Goal: Transaction & Acquisition: Book appointment/travel/reservation

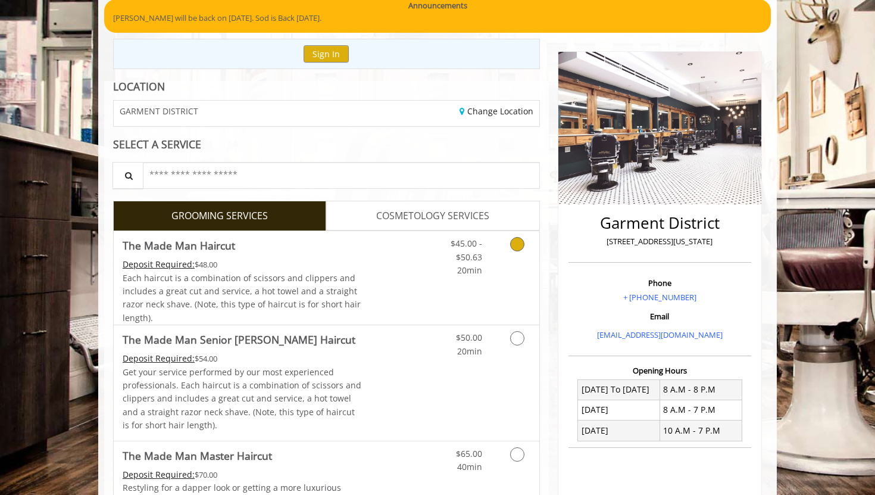
click at [263, 283] on span "Each haircut is a combination of scissors and clippers and includes a great cut…" at bounding box center [242, 297] width 238 height 51
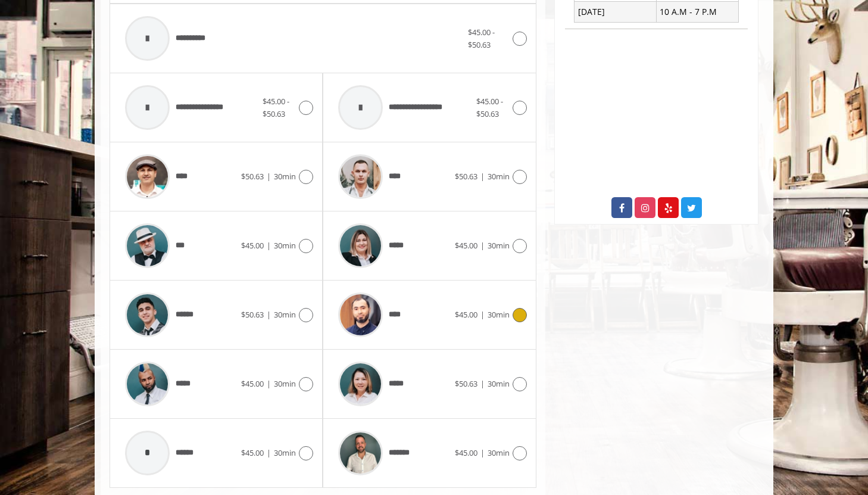
click at [427, 313] on div "****" at bounding box center [393, 314] width 122 height 57
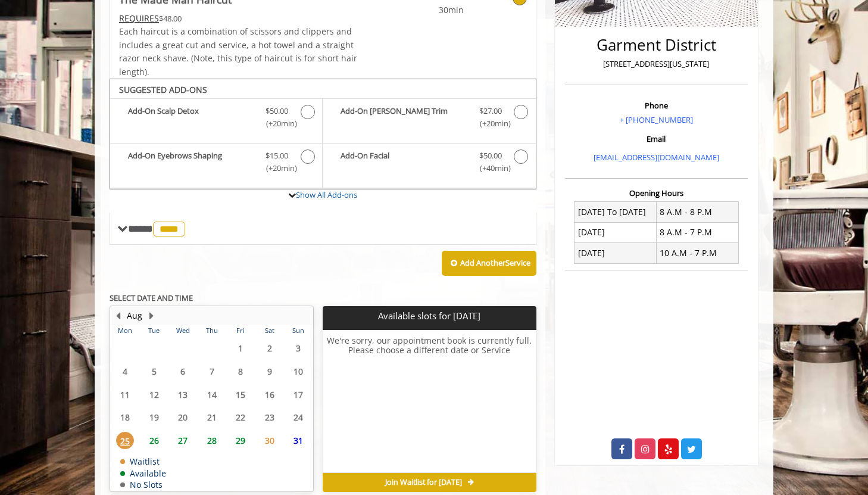
scroll to position [331, 0]
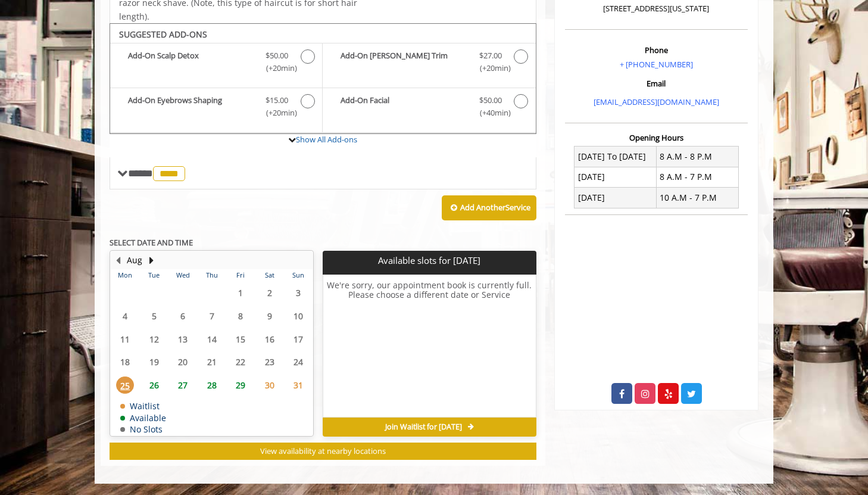
click at [152, 384] on span "26" at bounding box center [154, 384] width 18 height 17
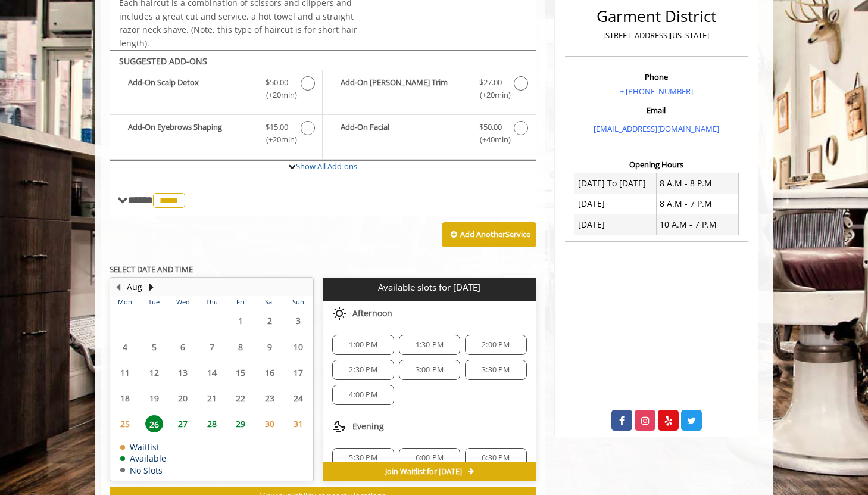
scroll to position [194, 0]
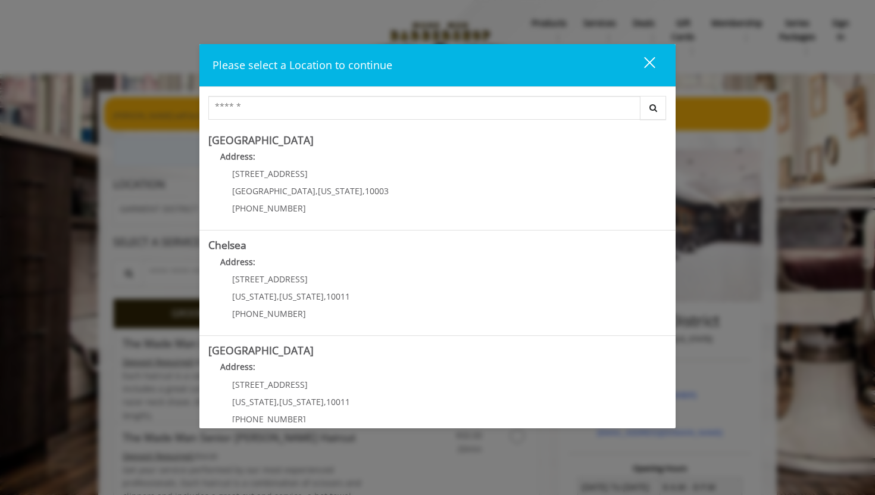
click at [111, 381] on div "Please select a Location to continue close Search Greenwich Village Address: 60…" at bounding box center [437, 247] width 875 height 495
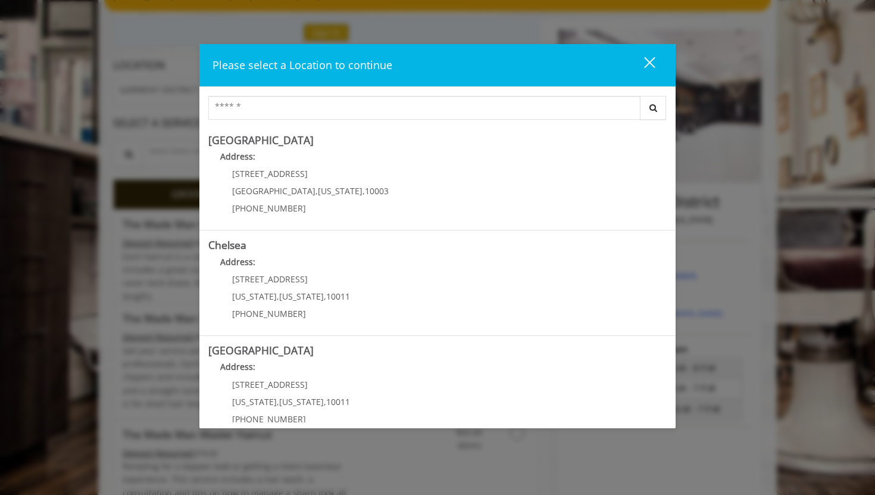
scroll to position [145, 0]
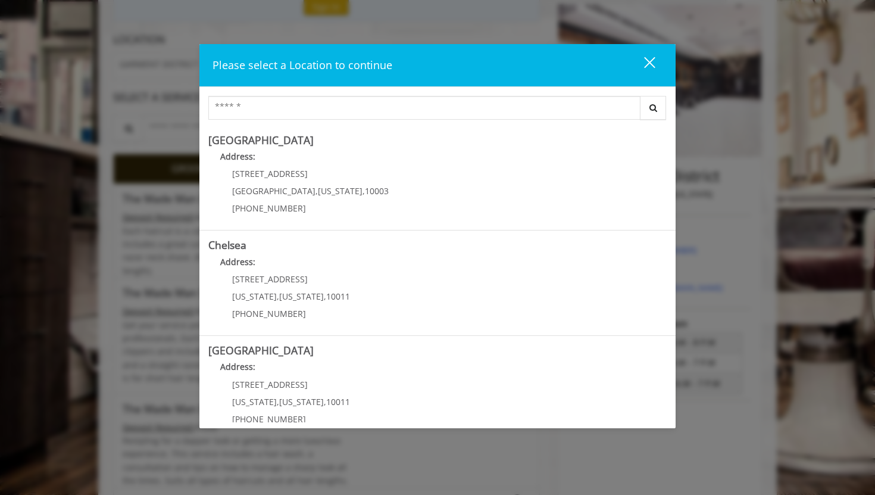
click at [110, 382] on div "Please select a Location to continue close Search Greenwich Village Address: 60…" at bounding box center [437, 247] width 875 height 495
click at [656, 62] on button "close" at bounding box center [642, 65] width 40 height 24
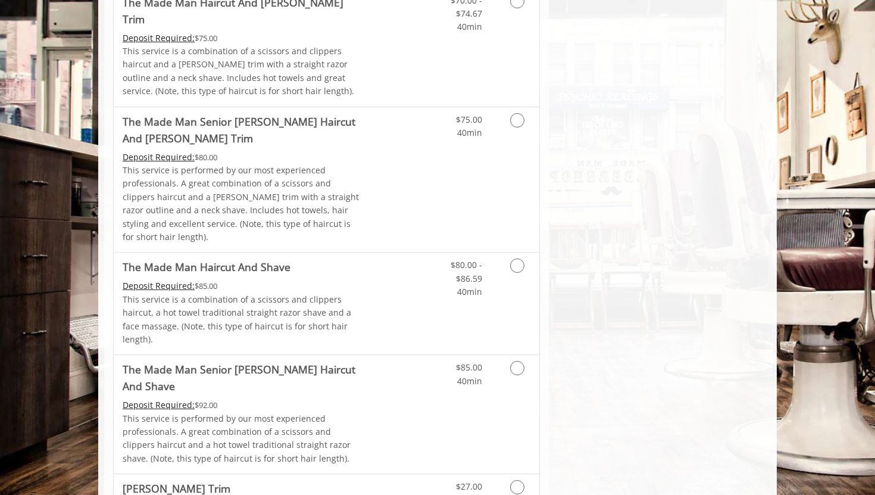
scroll to position [1042, 0]
